Goal: Task Accomplishment & Management: Manage account settings

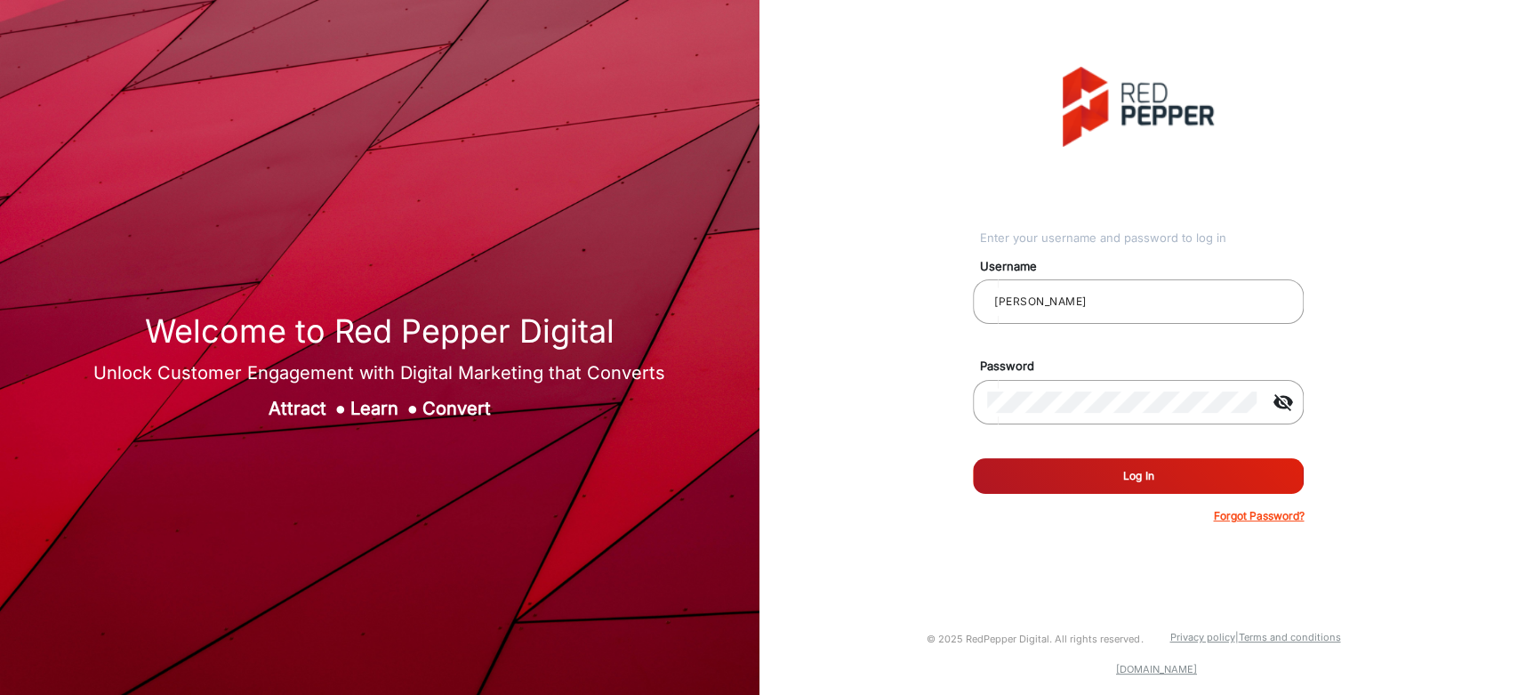
click at [1081, 479] on button "Log In" at bounding box center [1138, 476] width 331 height 36
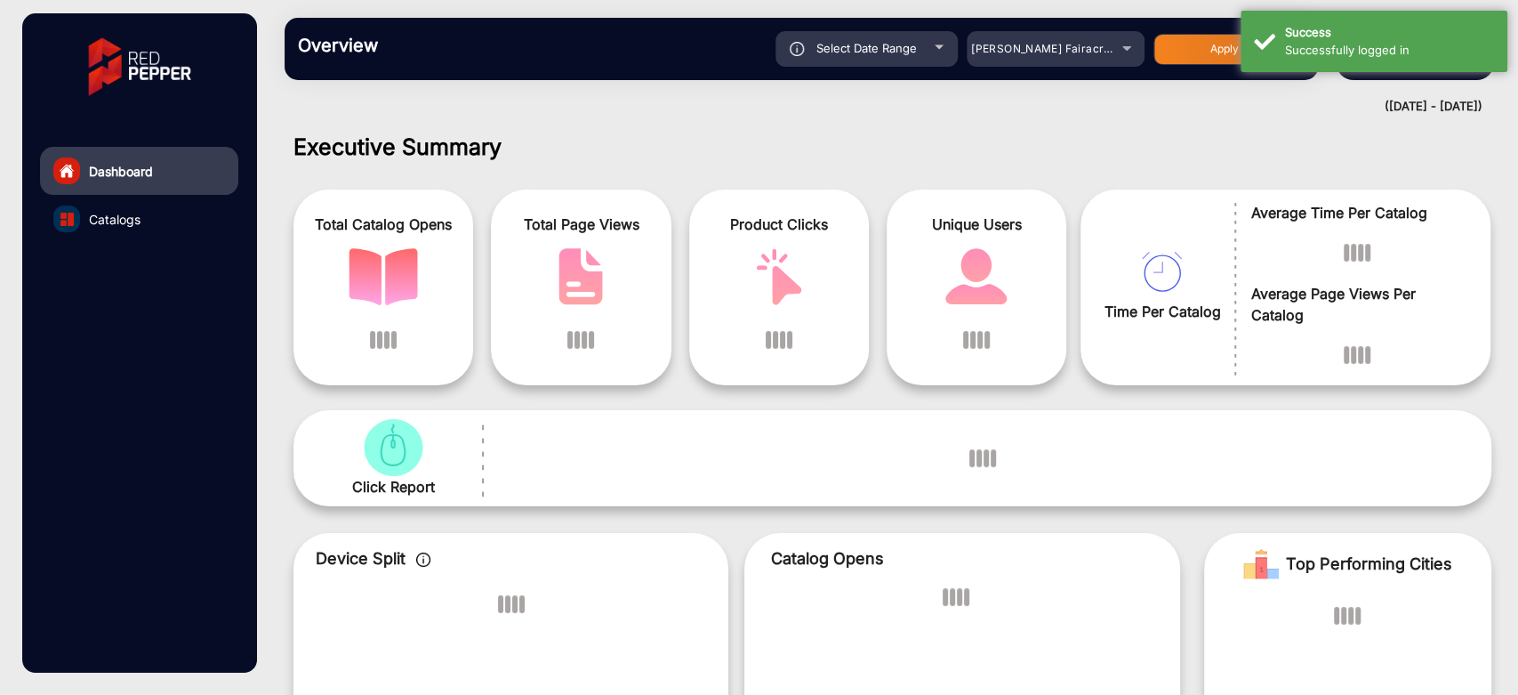
scroll to position [13, 0]
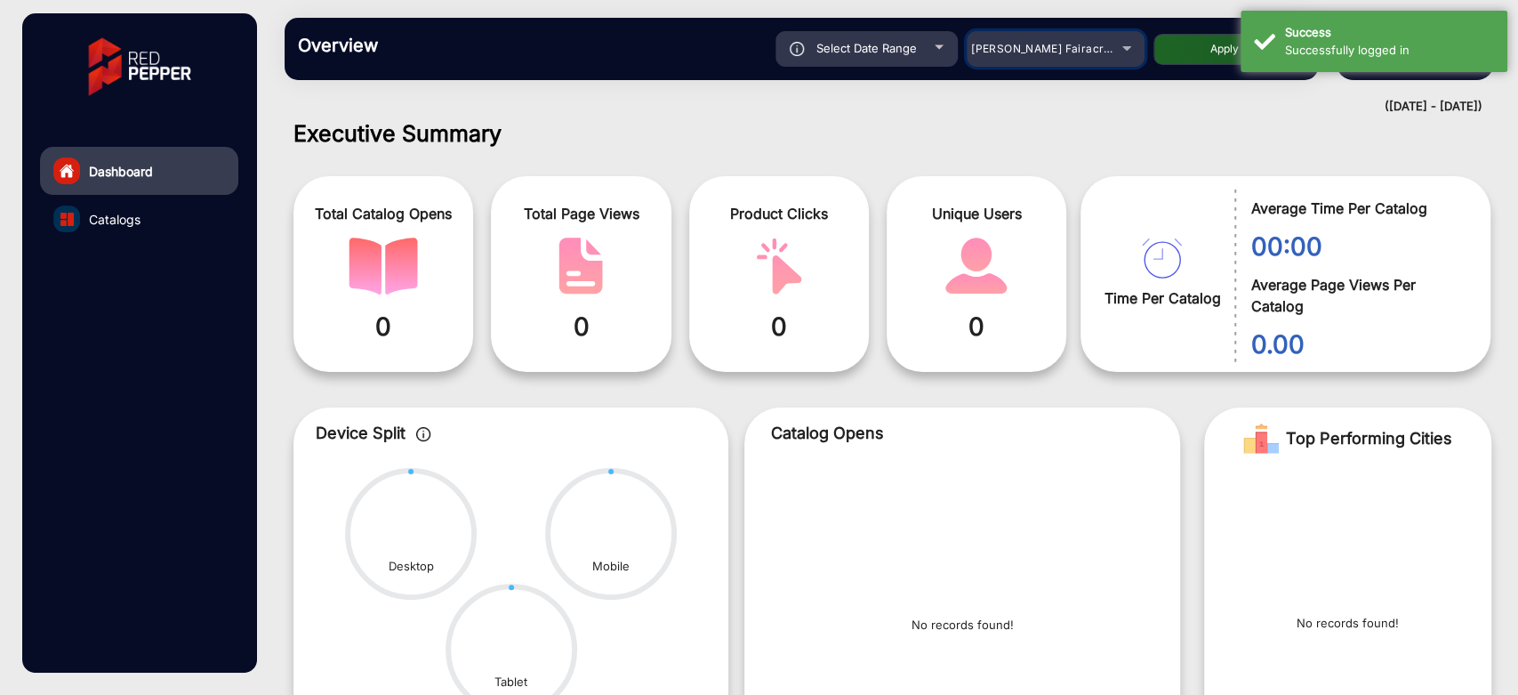
click at [1097, 55] on div "[PERSON_NAME] Fairacre Farms" at bounding box center [1042, 48] width 142 height 21
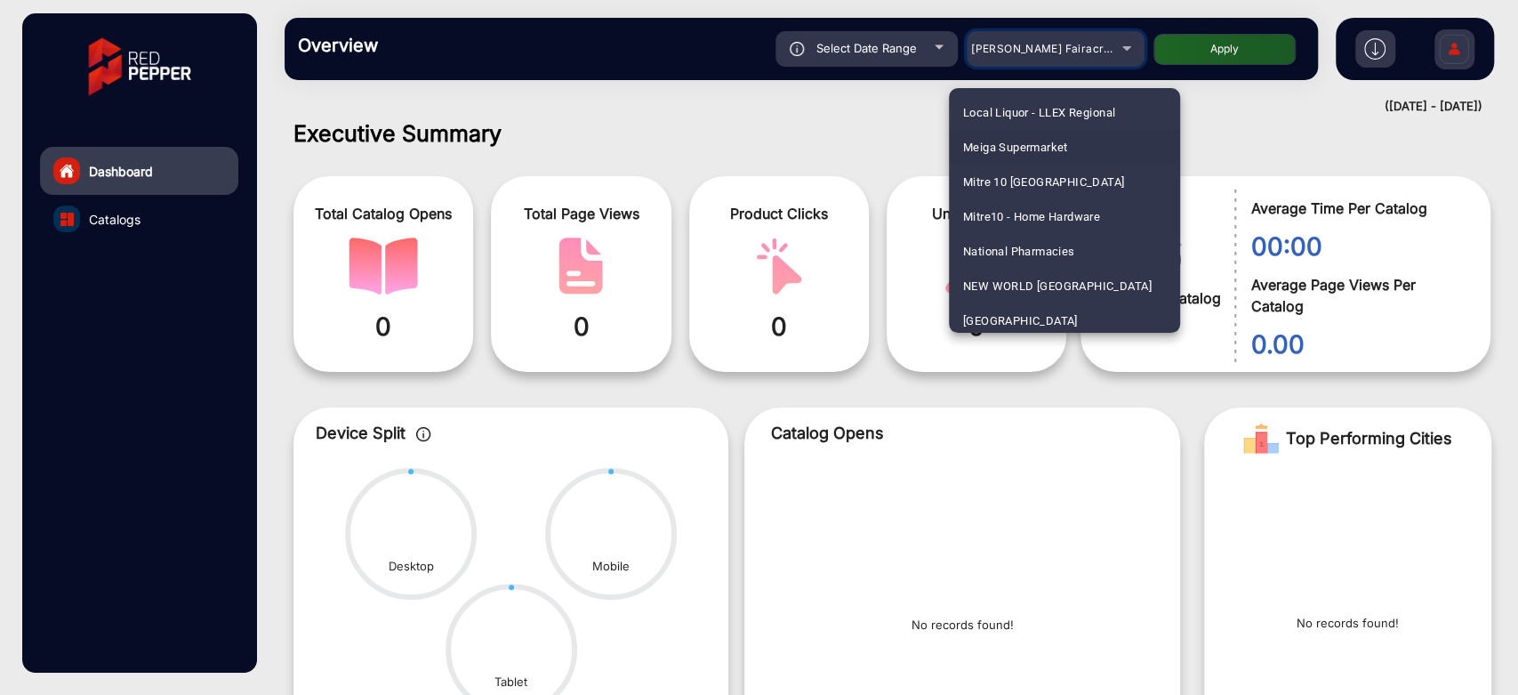
scroll to position [3567, 0]
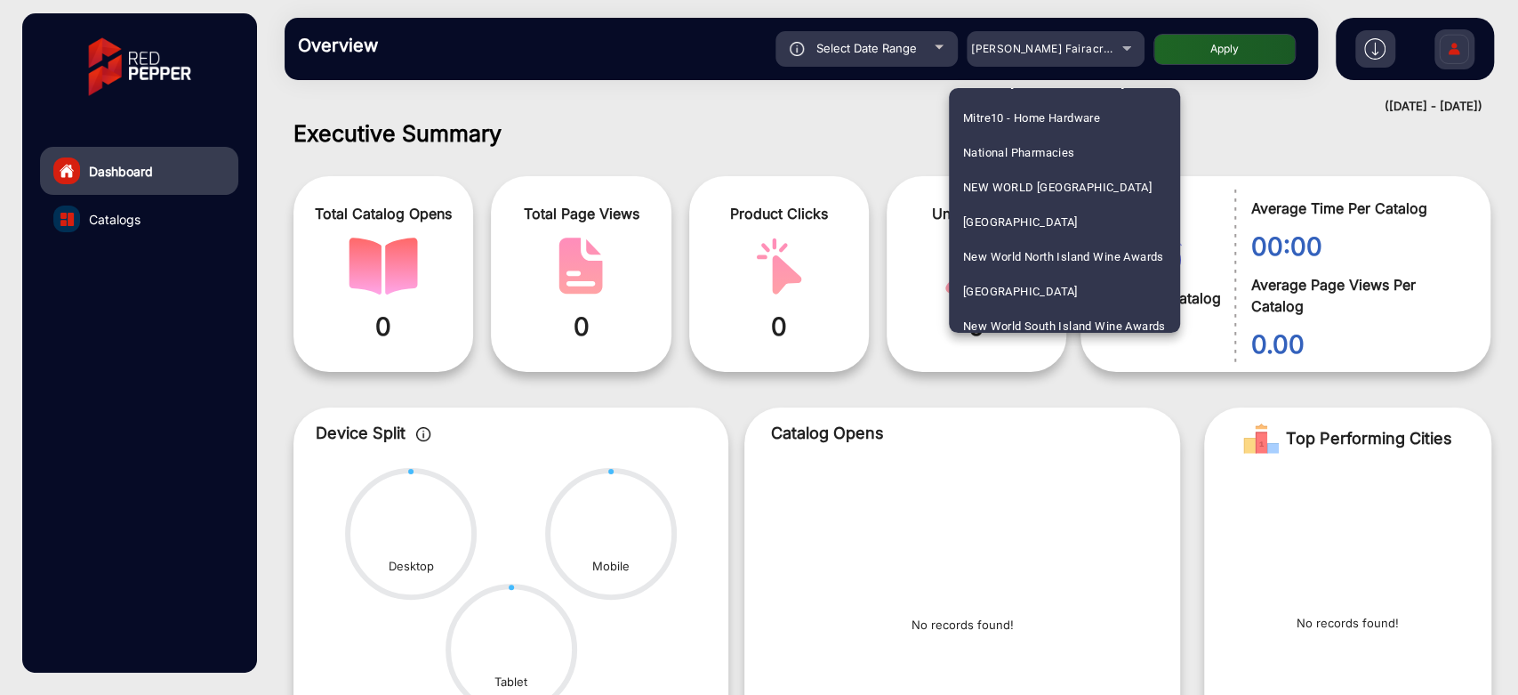
click at [777, 145] on div at bounding box center [759, 347] width 1518 height 695
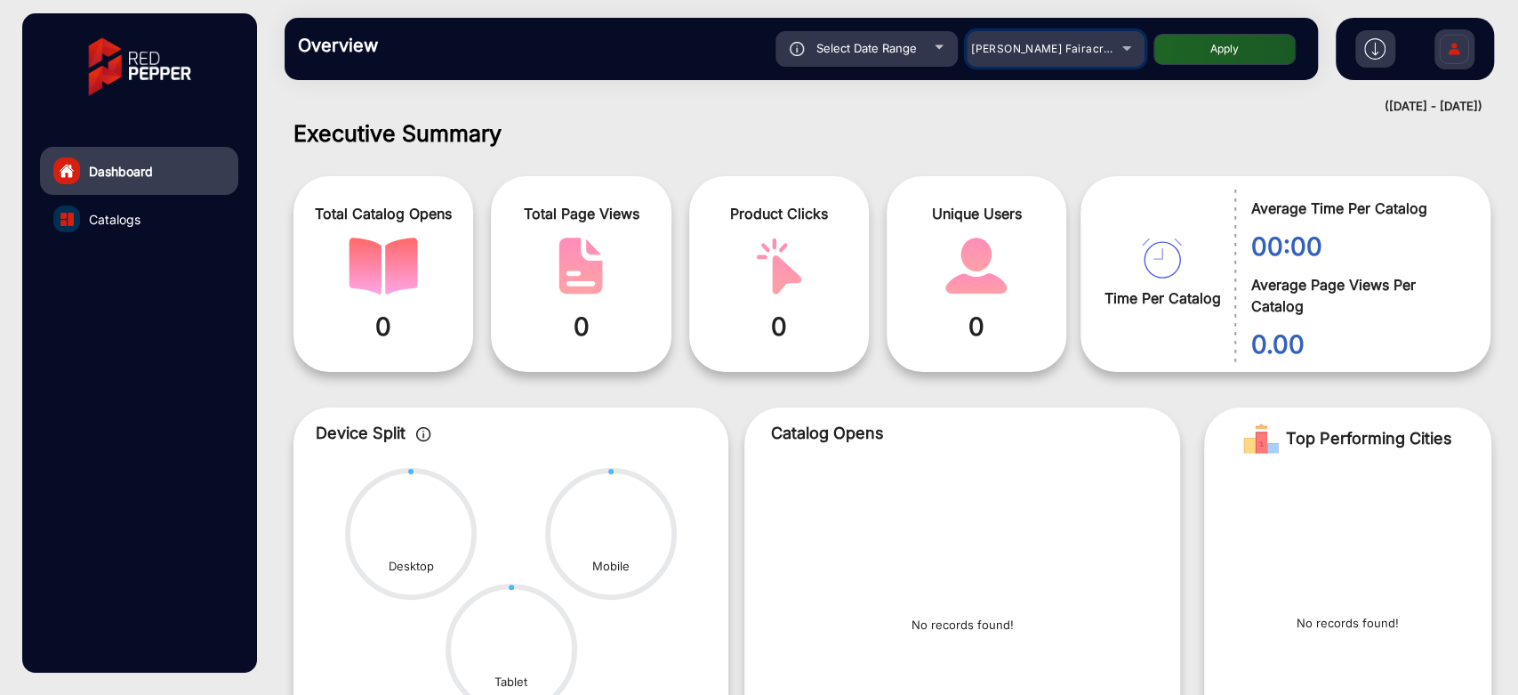
click at [1043, 55] on div "[PERSON_NAME] Fairacre Farms" at bounding box center [1042, 48] width 142 height 21
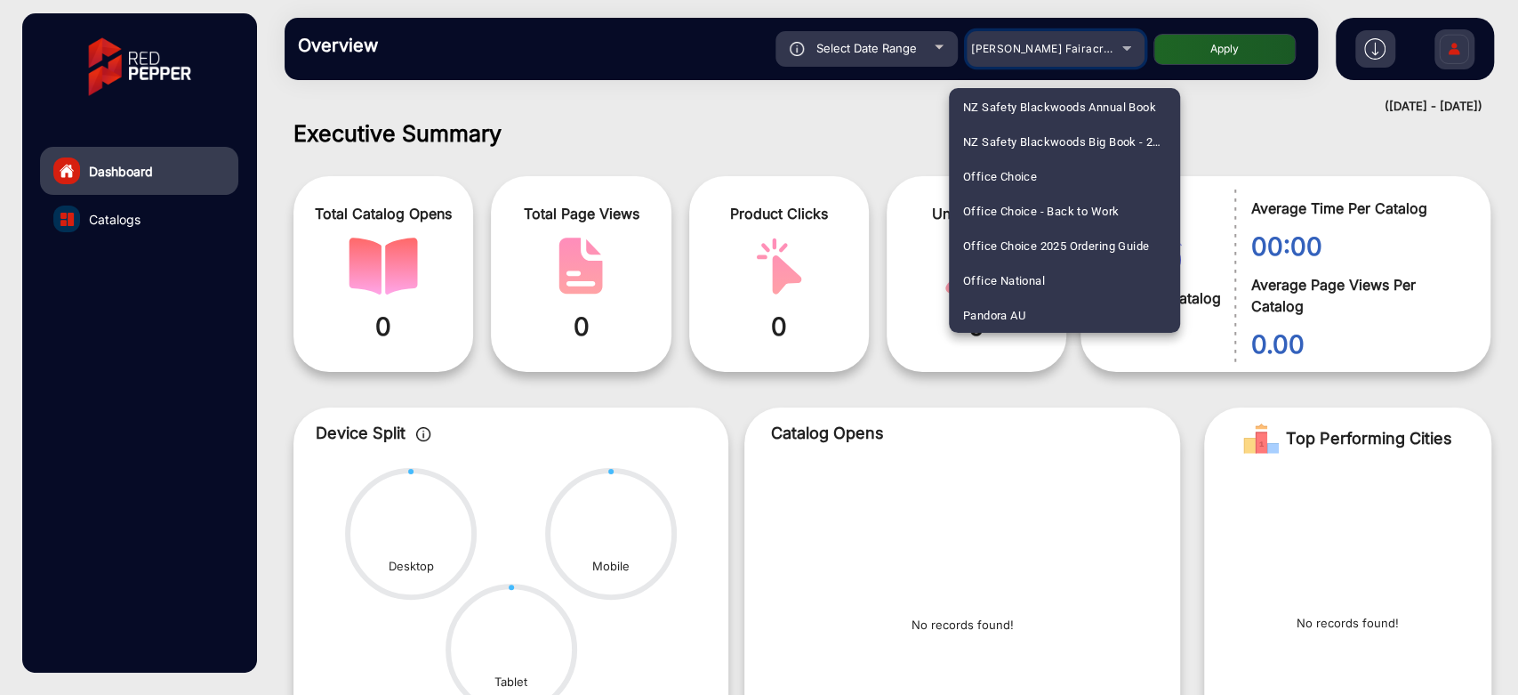
scroll to position [3963, 0]
click at [710, 138] on div at bounding box center [759, 347] width 1518 height 695
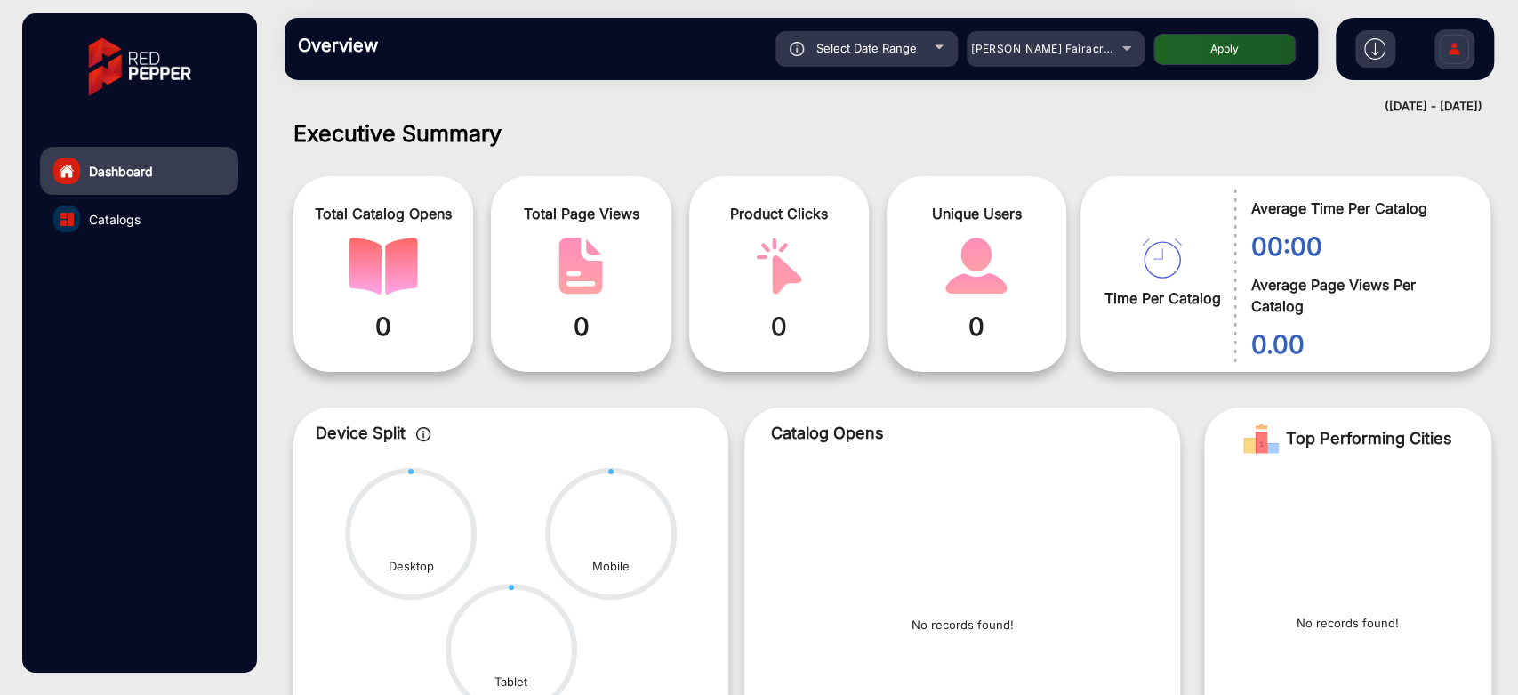
click at [1466, 38] on img at bounding box center [1453, 51] width 37 height 62
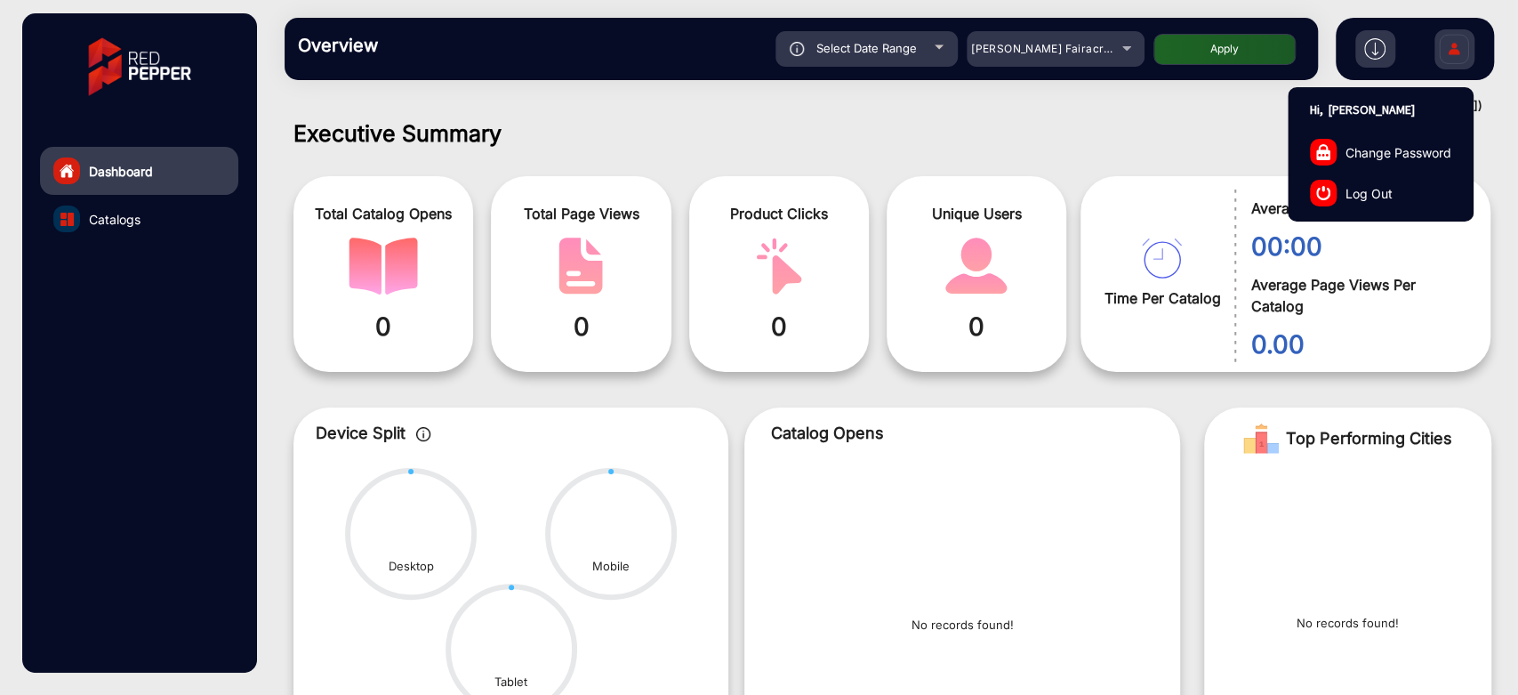
click at [1366, 203] on link "Log Out" at bounding box center [1381, 193] width 184 height 41
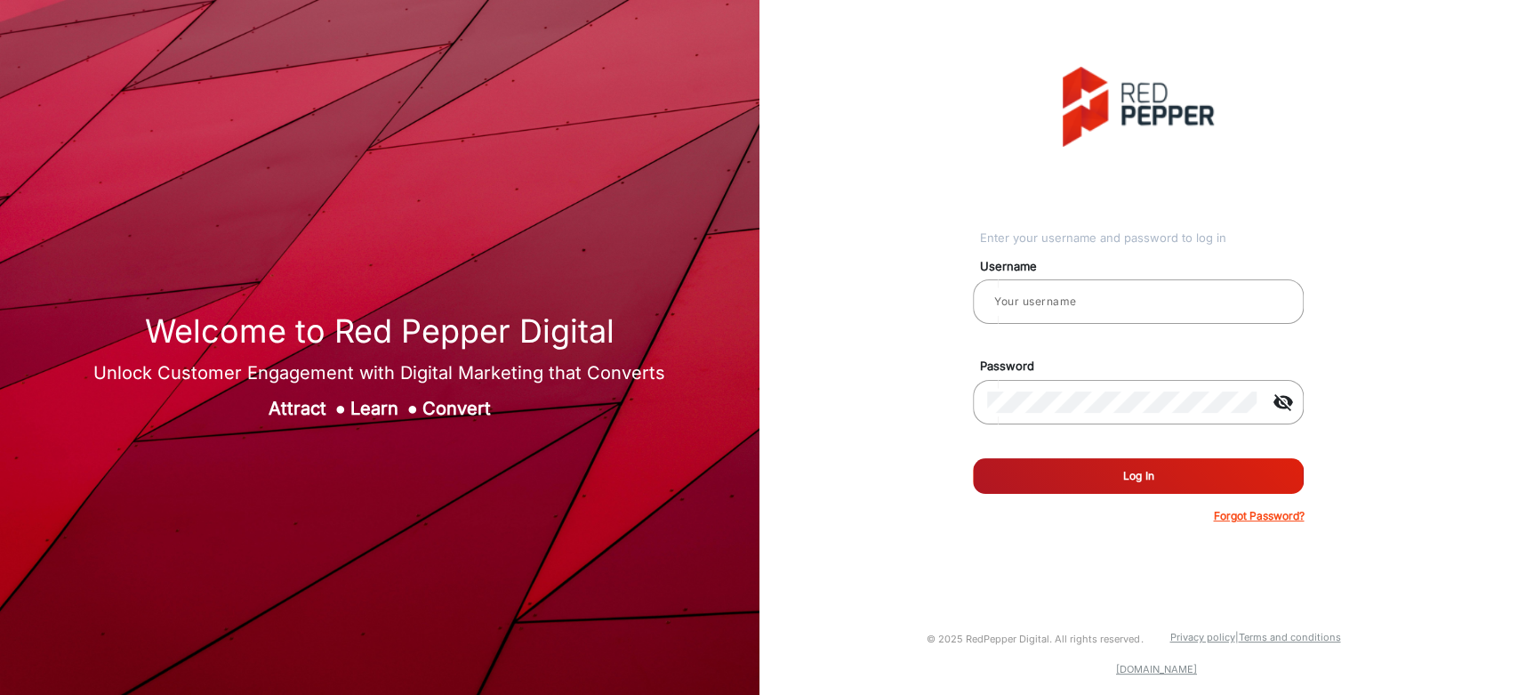
type input "[PERSON_NAME]"
